Goal: Navigation & Orientation: Find specific page/section

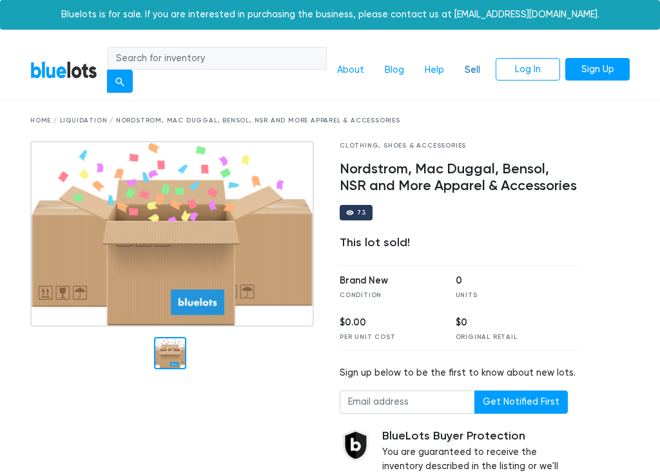
click at [471, 65] on link "Sell" at bounding box center [472, 70] width 36 height 24
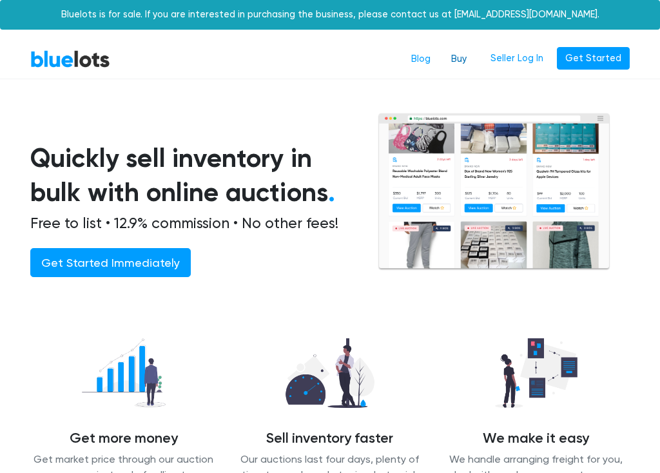
click at [469, 62] on link "Buy" at bounding box center [459, 59] width 36 height 24
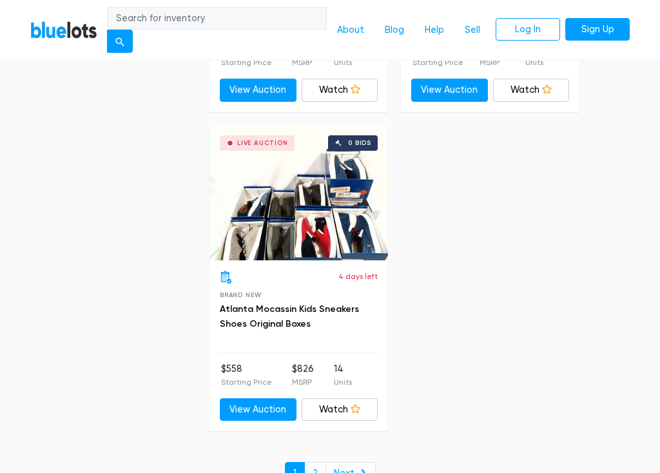
scroll to position [8426, 0]
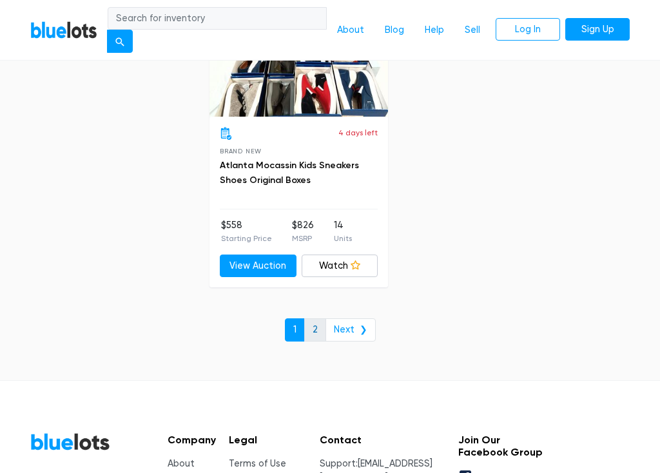
click at [320, 318] on link "2" at bounding box center [315, 329] width 22 height 23
